Goal: Check status: Check status

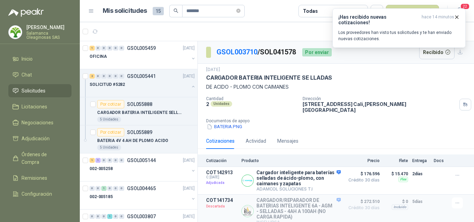
scroll to position [139, 0]
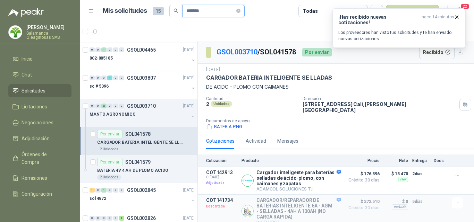
click at [210, 9] on input "*******" at bounding box center [210, 11] width 49 height 12
type input "*"
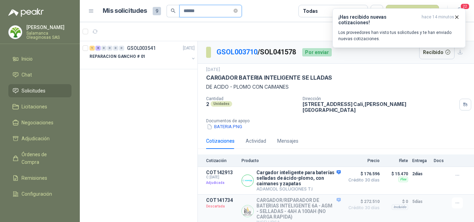
scroll to position [0, 0]
type input "*"
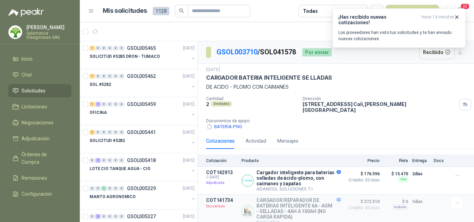
click at [57, 36] on p "Salamanca Oleaginosas SAS" at bounding box center [48, 35] width 45 height 8
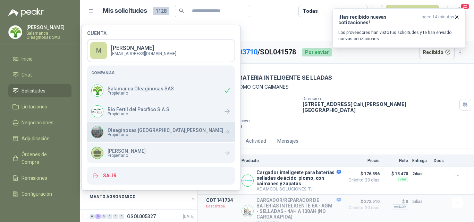
click at [133, 131] on p "Oleaginosas [GEOGRAPHIC_DATA][PERSON_NAME]" at bounding box center [166, 130] width 116 height 5
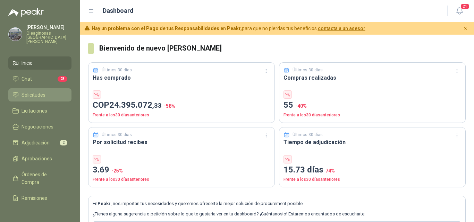
click at [37, 91] on span "Solicitudes" at bounding box center [34, 95] width 24 height 8
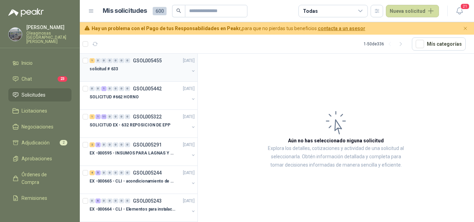
click at [142, 66] on div "solicitud # 633" at bounding box center [140, 69] width 100 height 8
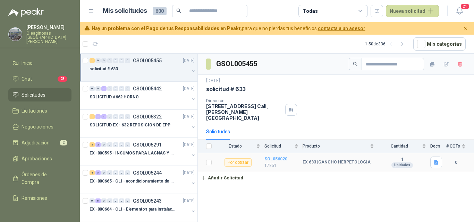
click at [272, 157] on b "SOL056020" at bounding box center [275, 159] width 23 height 5
